Goal: Find specific page/section: Find specific page/section

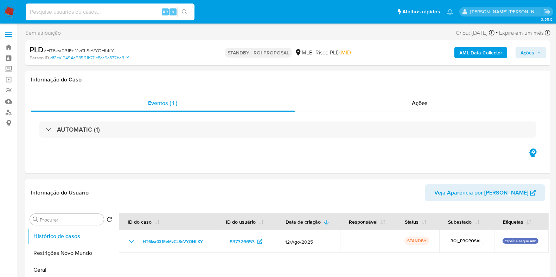
select select "10"
type input "2645562076"
click at [118, 14] on input "2645562076" at bounding box center [110, 11] width 169 height 9
click at [189, 9] on button "search-icon" at bounding box center [184, 12] width 14 height 10
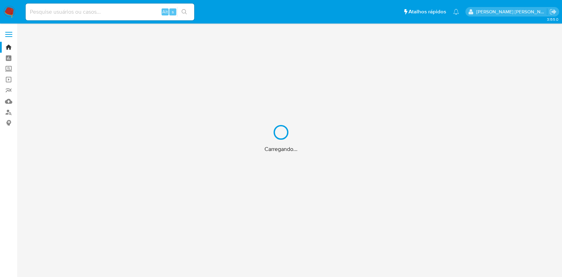
click at [143, 11] on div "Carregando..." at bounding box center [281, 138] width 562 height 277
click at [143, 11] on input at bounding box center [110, 11] width 169 height 9
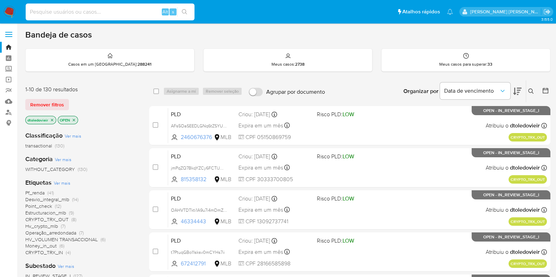
paste input "2645562076"
type input "2645562076"
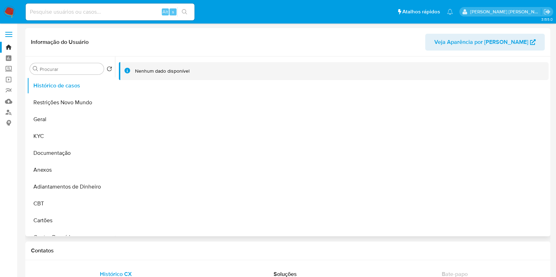
select select "10"
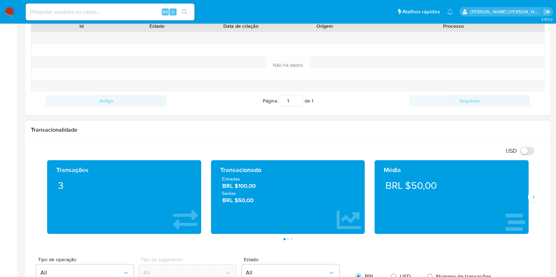
scroll to position [571, 0]
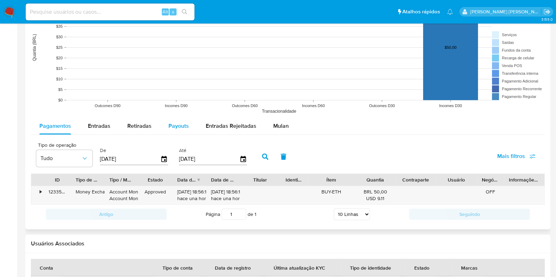
click at [184, 127] on span "Payouts" at bounding box center [178, 126] width 20 height 8
select select "10"
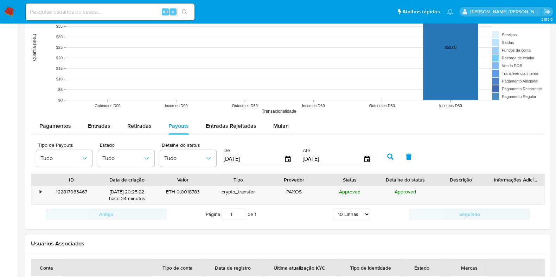
click at [97, 13] on input at bounding box center [110, 11] width 169 height 9
paste input "2639421602"
type input "2639421602"
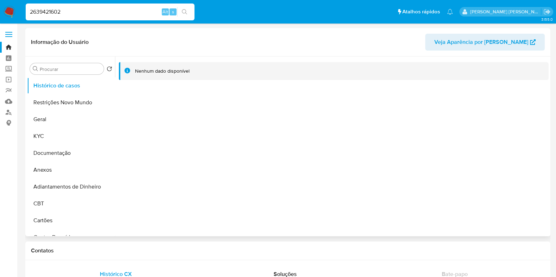
select select "10"
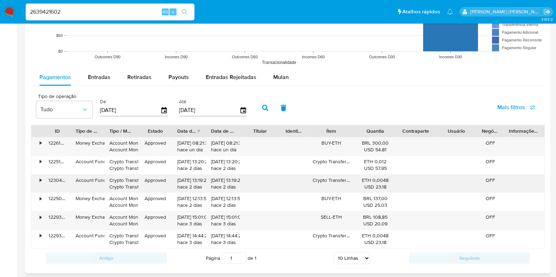
scroll to position [659, 0]
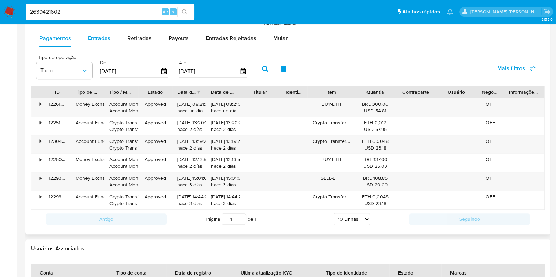
click at [99, 39] on span "Entradas" at bounding box center [99, 38] width 22 height 8
select select "10"
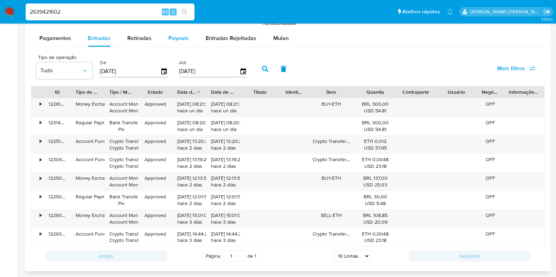
click at [179, 36] on span "Payouts" at bounding box center [178, 38] width 20 height 8
select select "10"
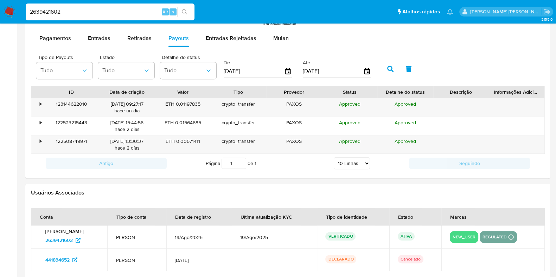
drag, startPoint x: 133, startPoint y: 13, endPoint x: 22, endPoint y: 10, distance: 110.4
click at [22, 10] on ul "Pausado Ver notificaciones 2639421602 Alt s Atalhos rápidos Presiona las siguie…" at bounding box center [239, 12] width 434 height 18
paste input "360735"
type input "2639360735"
click at [183, 8] on button "search-icon" at bounding box center [184, 12] width 14 height 10
